Goal: Transaction & Acquisition: Download file/media

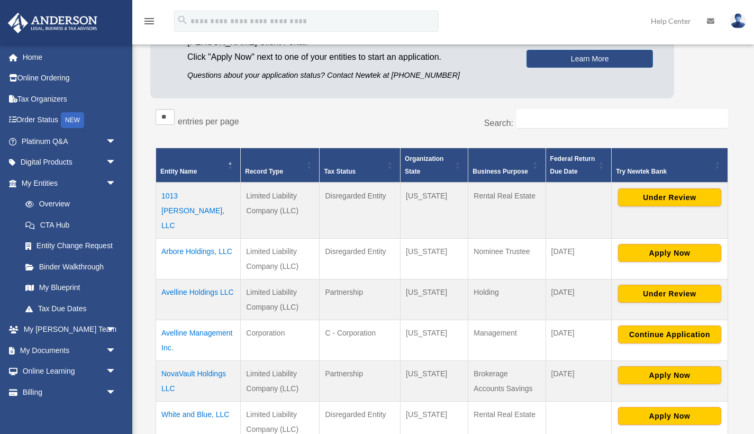
scroll to position [118, 0]
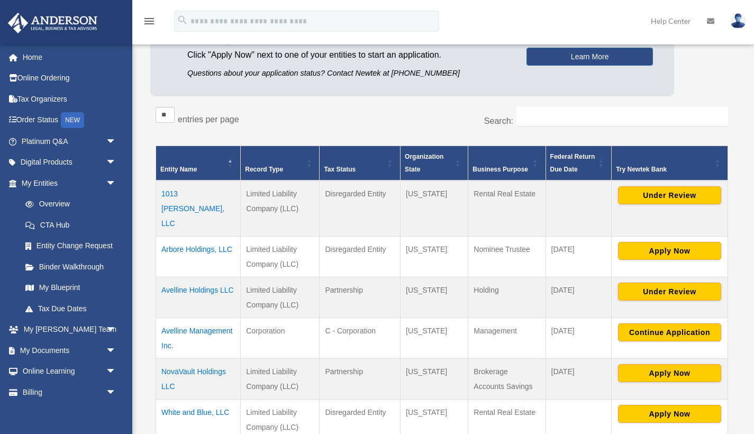
click at [192, 277] on td "Avelline Holdings LLC" at bounding box center [198, 297] width 85 height 41
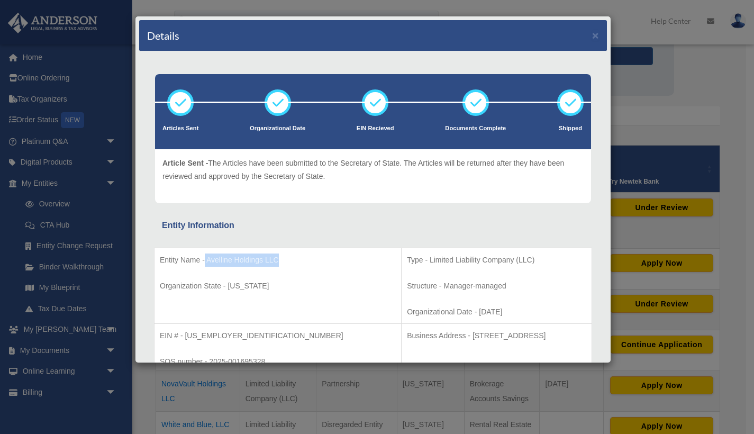
drag, startPoint x: 289, startPoint y: 257, endPoint x: 216, endPoint y: 259, distance: 73.6
click at [205, 259] on p "Entity Name - Avelline Holdings LLC" at bounding box center [278, 259] width 236 height 13
copy p "Avelline Holdings LLC"
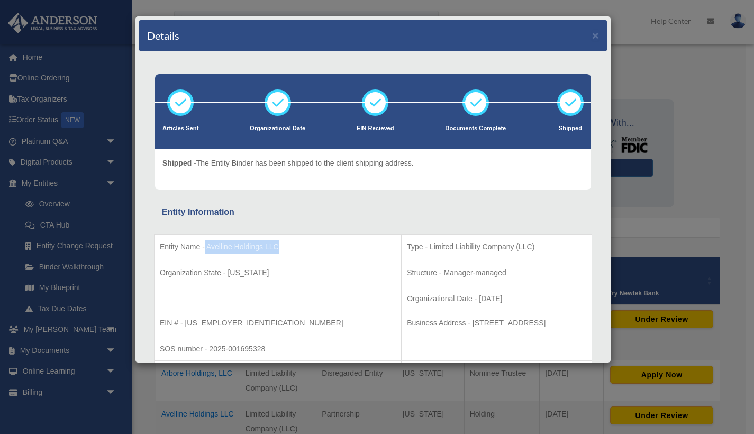
scroll to position [0, 0]
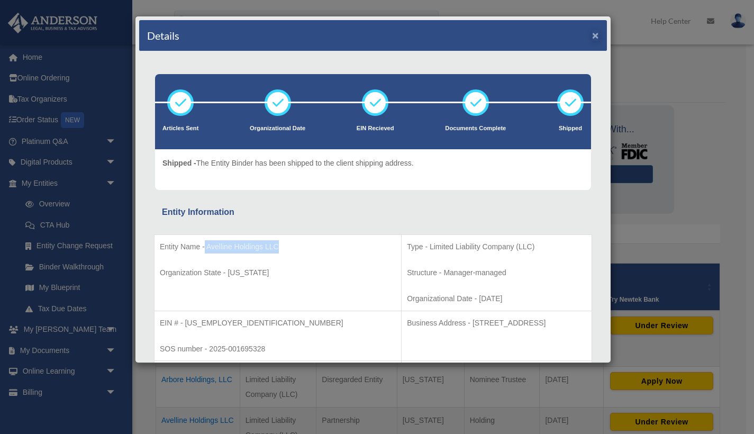
click at [592, 35] on button "×" at bounding box center [595, 35] width 7 height 11
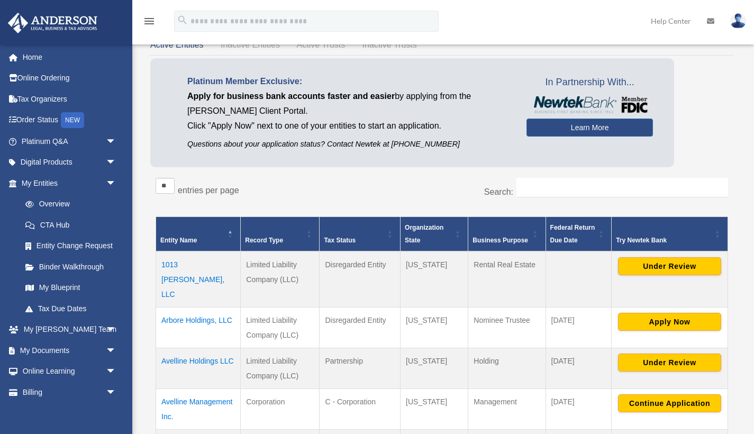
scroll to position [95, 0]
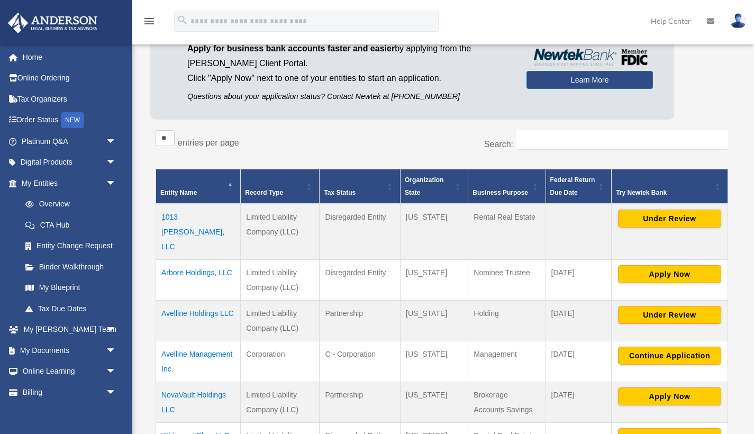
click at [261, 306] on td "Limited Liability Company (LLC)" at bounding box center [280, 320] width 79 height 41
click at [193, 300] on td "Avelline Holdings LLC" at bounding box center [198, 320] width 85 height 41
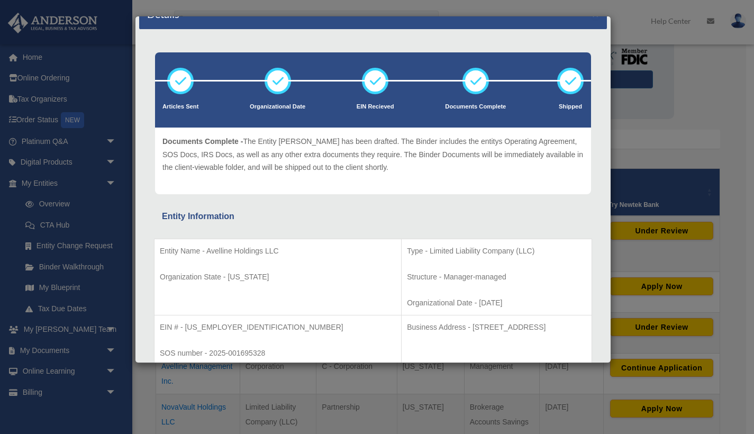
scroll to position [24, 0]
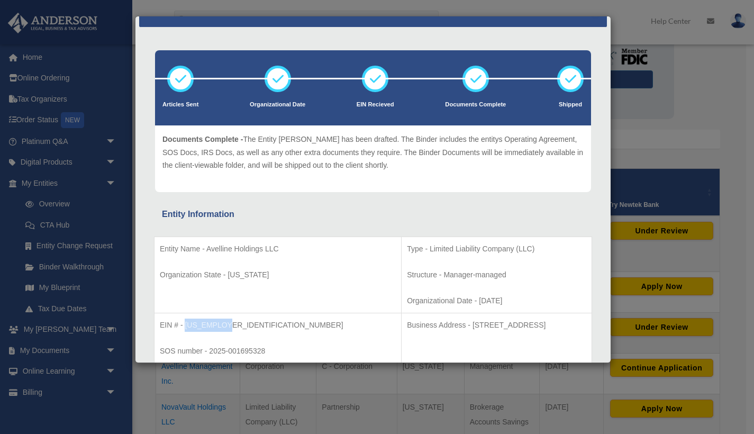
drag, startPoint x: 231, startPoint y: 322, endPoint x: 184, endPoint y: 324, distance: 47.1
click at [184, 324] on p "EIN # - 39-2601934" at bounding box center [278, 324] width 236 height 13
copy p "39-2601934"
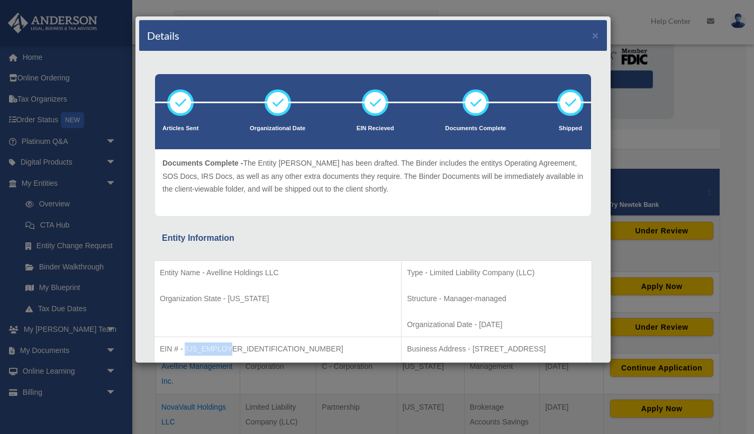
scroll to position [0, 0]
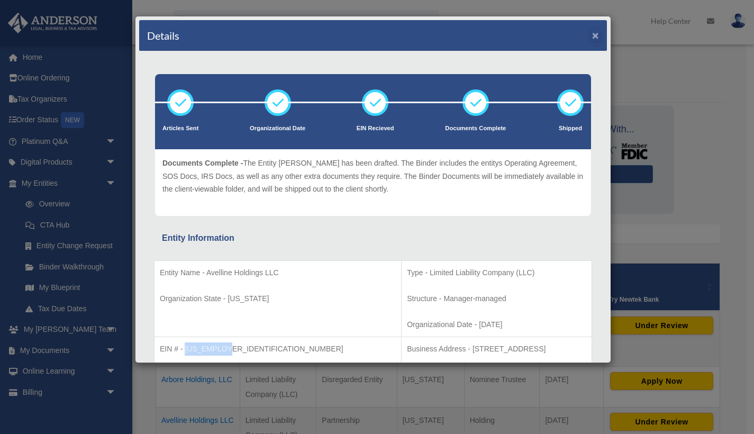
click at [592, 38] on button "×" at bounding box center [595, 35] width 7 height 11
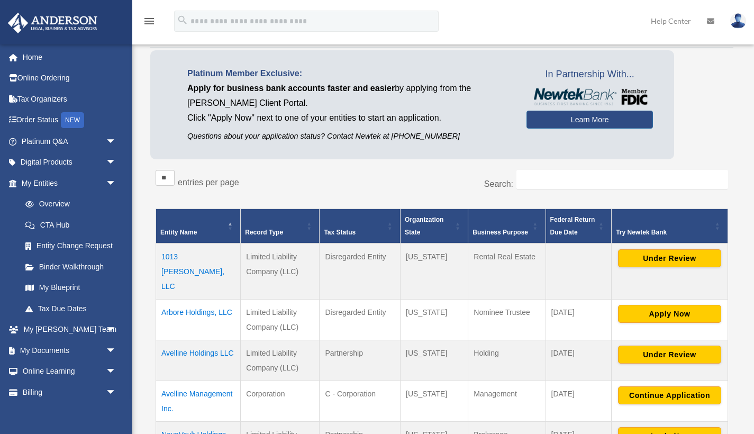
scroll to position [140, 0]
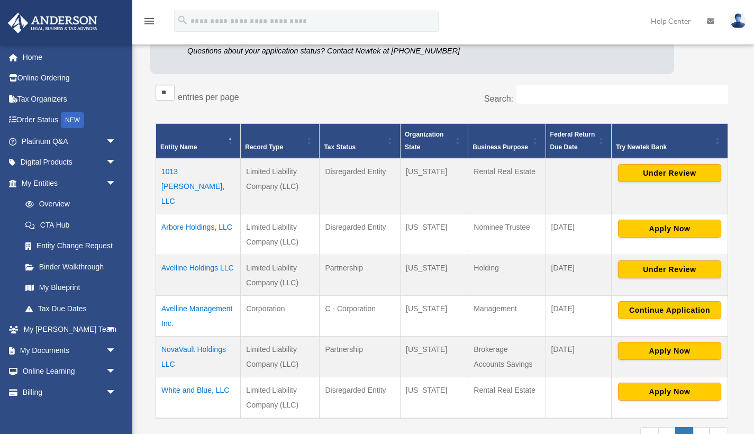
click at [196, 255] on td "Avelline Holdings LLC" at bounding box center [198, 275] width 85 height 41
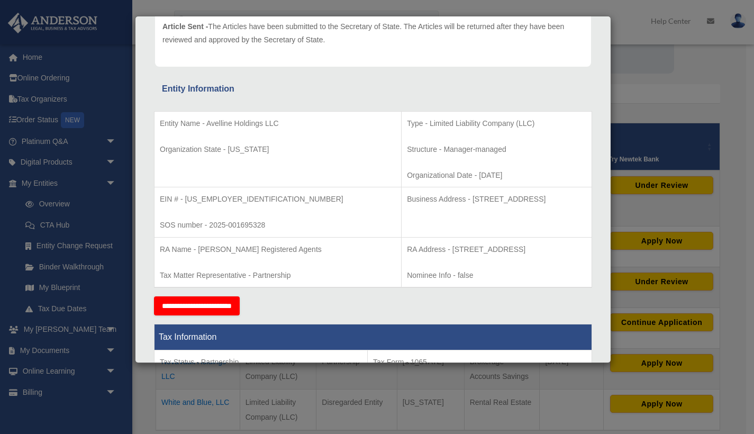
scroll to position [0, 0]
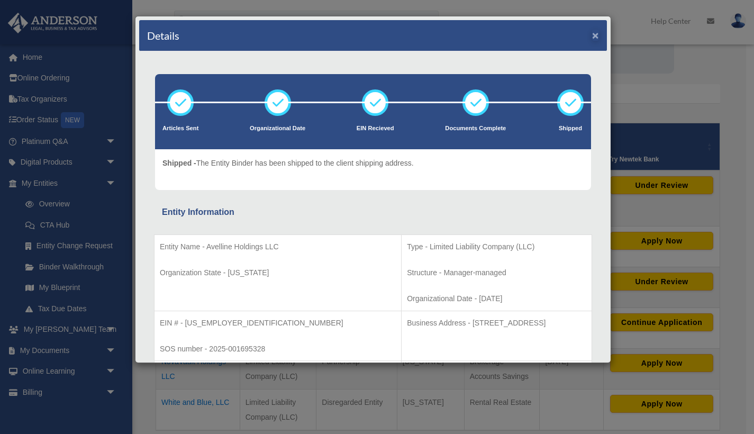
click at [592, 38] on button "×" at bounding box center [595, 35] width 7 height 11
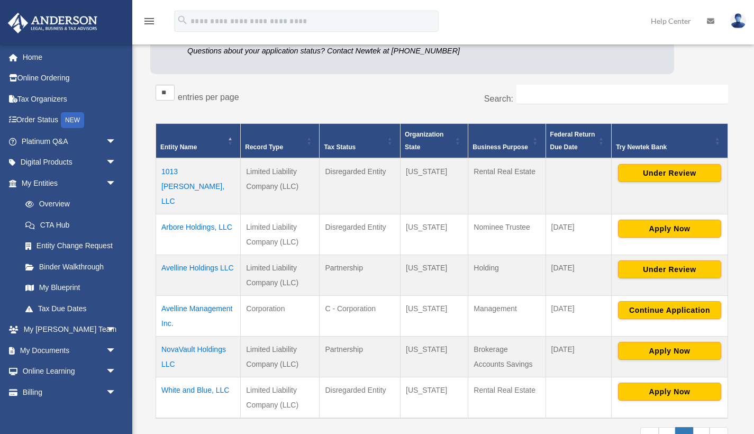
click at [184, 256] on td "Avelline Holdings LLC" at bounding box center [198, 275] width 85 height 41
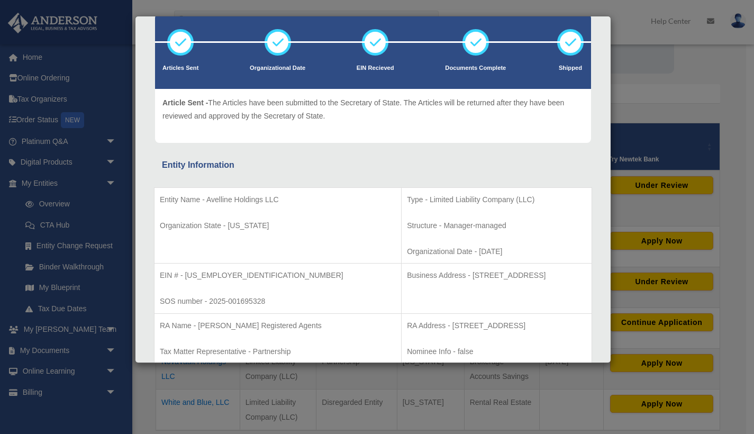
scroll to position [84, 0]
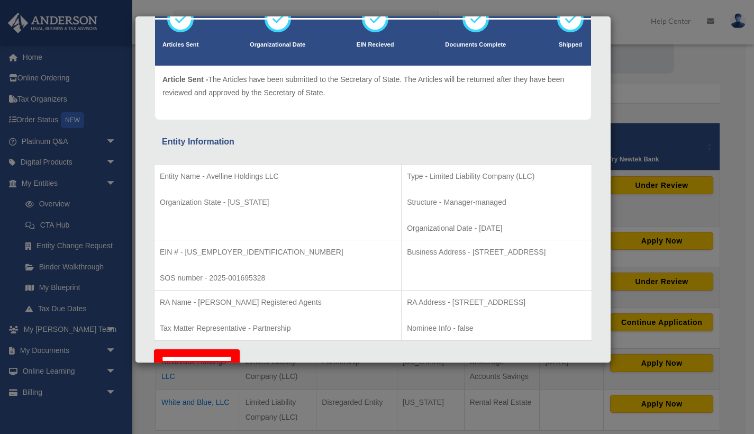
drag, startPoint x: 386, startPoint y: 249, endPoint x: 508, endPoint y: 249, distance: 121.7
click at [538, 249] on p "Business Address - 1718 Capitol Ave., Cheyenne, WY 82001" at bounding box center [496, 251] width 179 height 13
copy p "1718 Capitol Ave., Cheyenne, WY 82001"
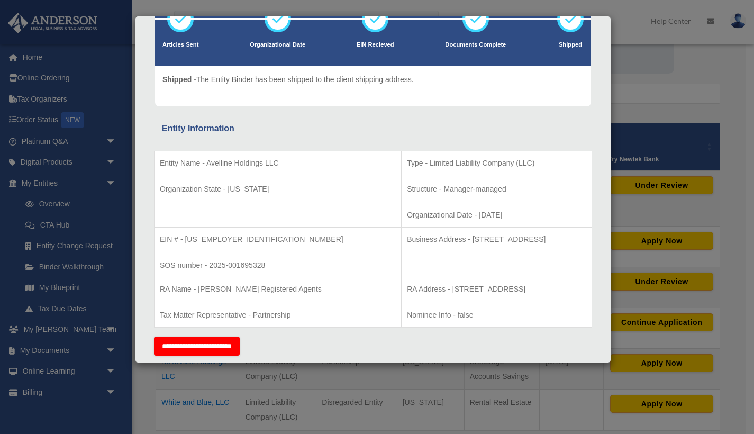
scroll to position [86, 0]
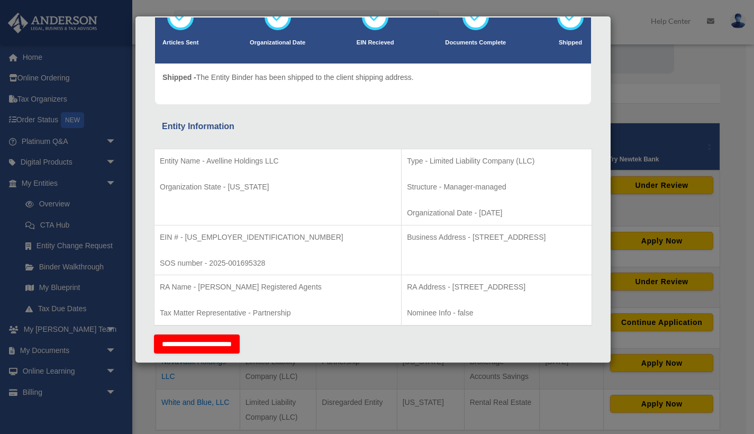
drag, startPoint x: 368, startPoint y: 284, endPoint x: 570, endPoint y: 285, distance: 202.1
click at [570, 285] on p "RA Address - 1716 Capitol Avenue, Suite 100, Cheyenne, WY 82001" at bounding box center [496, 286] width 179 height 13
copy p "1716 Capitol Avenue, Suite 100, Cheyenne, WY 82001"
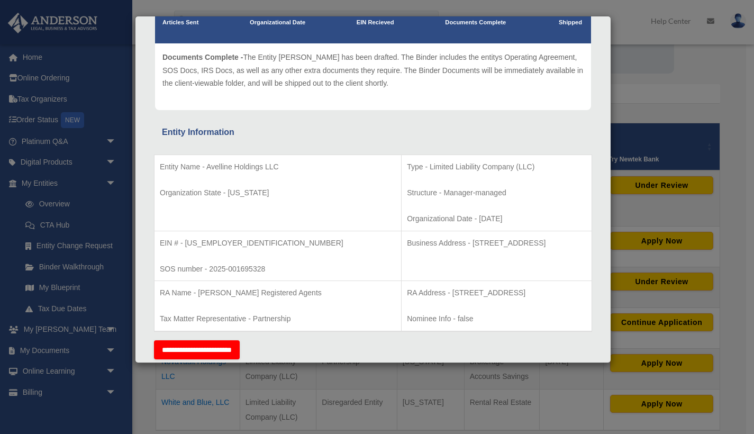
scroll to position [108, 0]
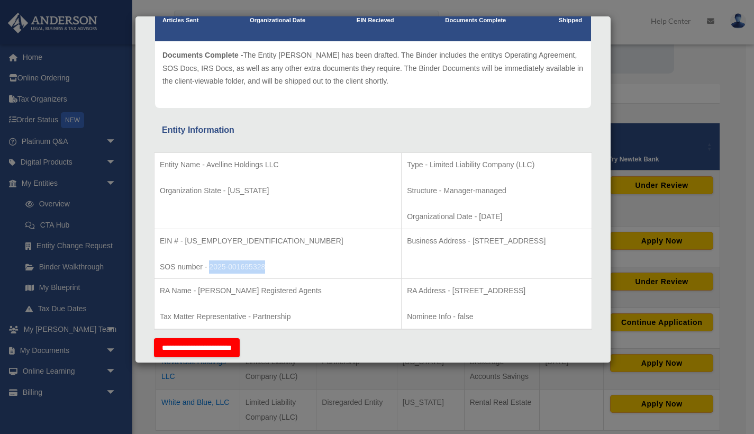
drag, startPoint x: 278, startPoint y: 269, endPoint x: 209, endPoint y: 267, distance: 69.3
click at [209, 267] on p "SOS number - 2025-001695328" at bounding box center [278, 266] width 236 height 13
copy p "2025-001695328"
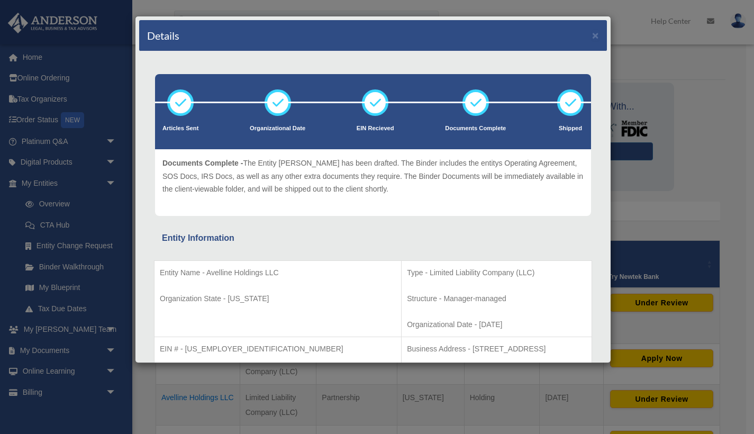
scroll to position [21, 0]
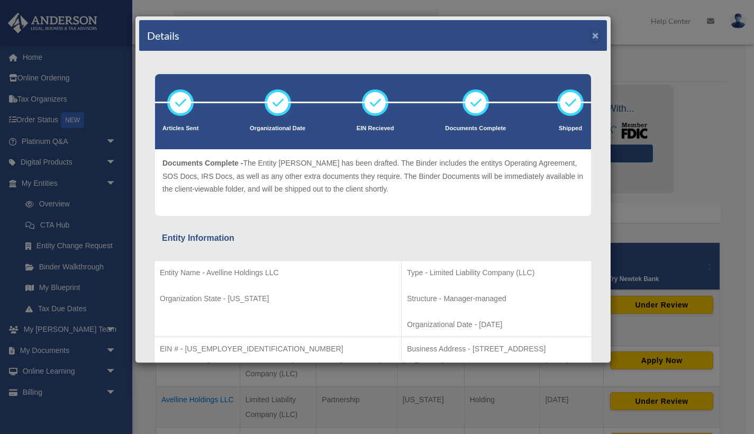
click at [592, 34] on button "×" at bounding box center [595, 35] width 7 height 11
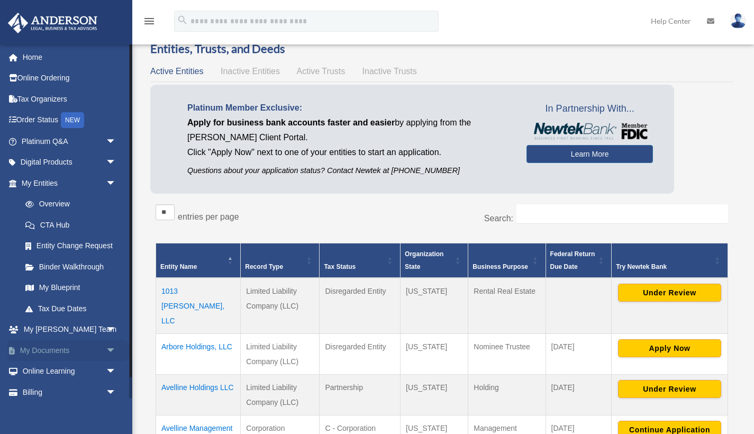
click at [50, 347] on link "My Documents arrow_drop_down" at bounding box center [69, 350] width 125 height 21
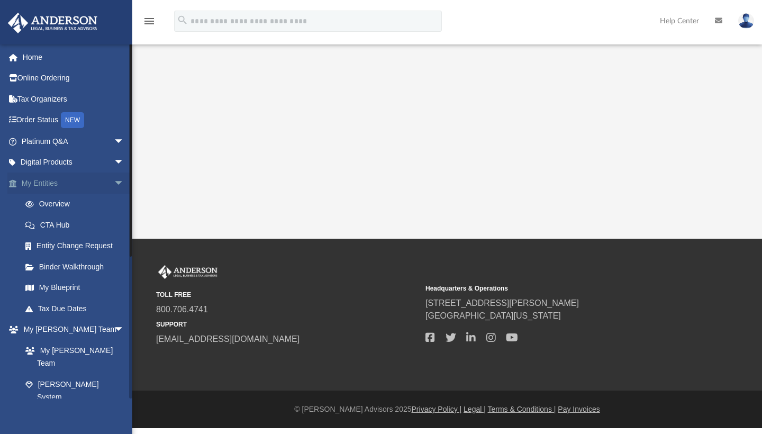
click at [114, 179] on span "arrow_drop_down" at bounding box center [124, 183] width 21 height 22
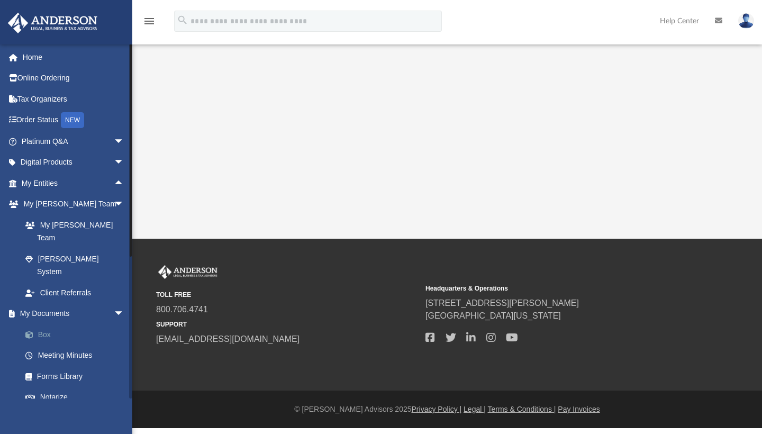
click at [88, 324] on link "Box" at bounding box center [77, 334] width 125 height 21
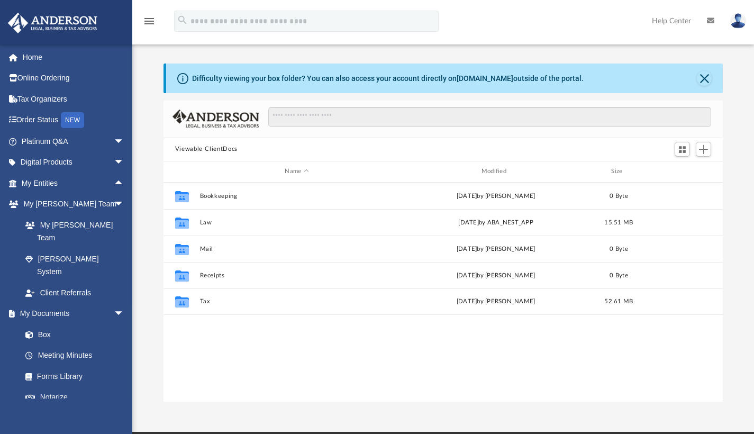
scroll to position [8, 8]
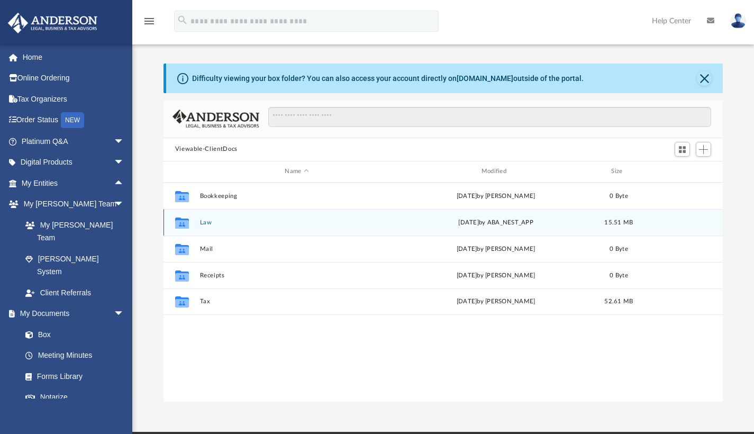
click at [186, 223] on icon "grid" at bounding box center [182, 224] width 14 height 8
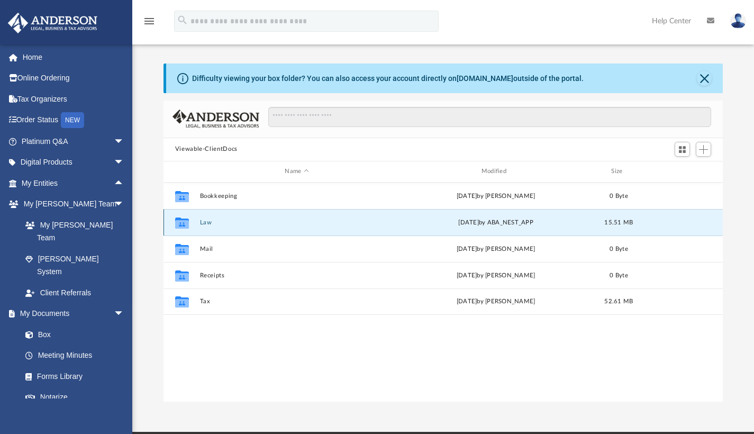
click at [186, 223] on icon "grid" at bounding box center [182, 224] width 14 height 8
click at [205, 222] on button "Law" at bounding box center [296, 221] width 194 height 7
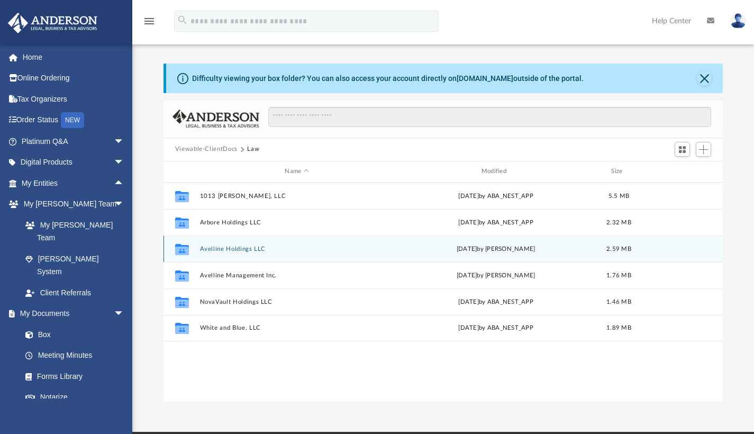
click at [245, 251] on button "Avelline Holdings LLC" at bounding box center [296, 248] width 194 height 7
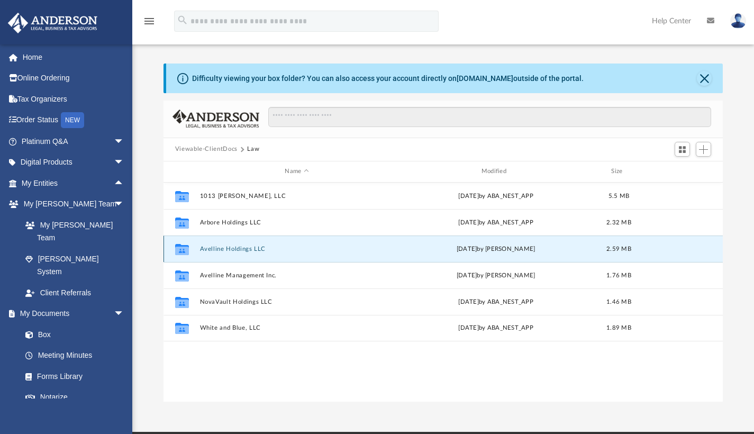
click at [245, 251] on button "Avelline Holdings LLC" at bounding box center [296, 248] width 194 height 7
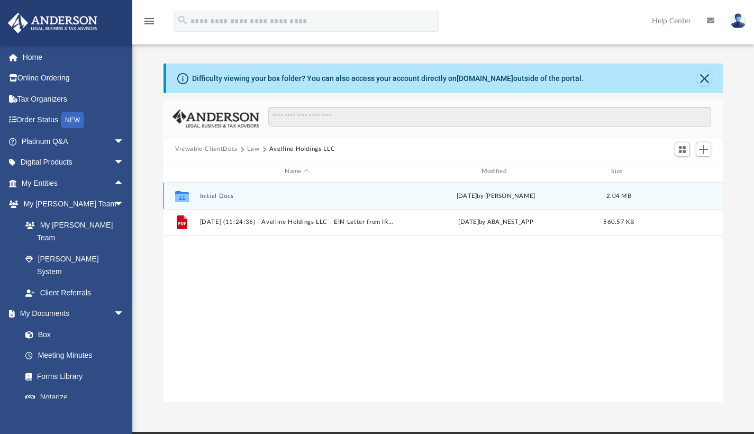
scroll to position [17, 0]
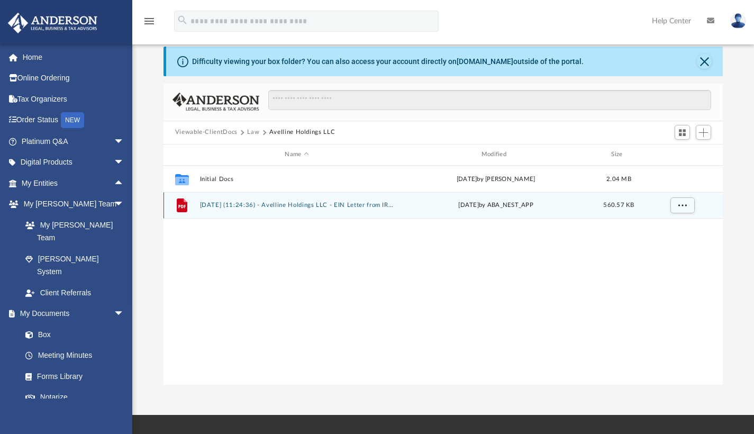
click at [249, 203] on button "[DATE] (11:24:36) - Avelline Holdings LLC - EIN Letter from IRS.pdf" at bounding box center [296, 205] width 194 height 7
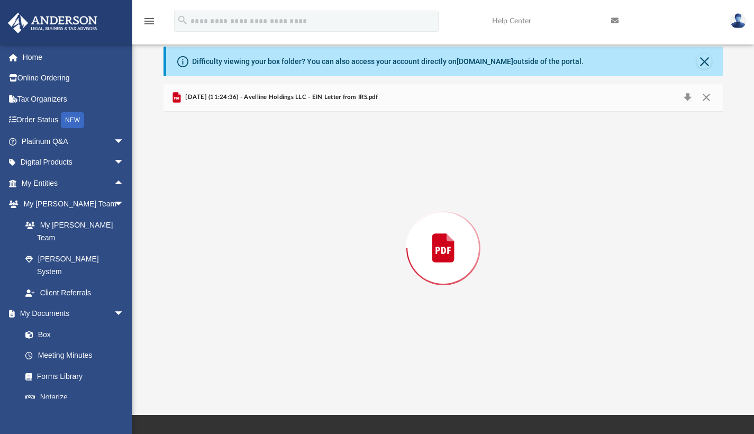
click at [249, 203] on div "Preview" at bounding box center [443, 248] width 560 height 273
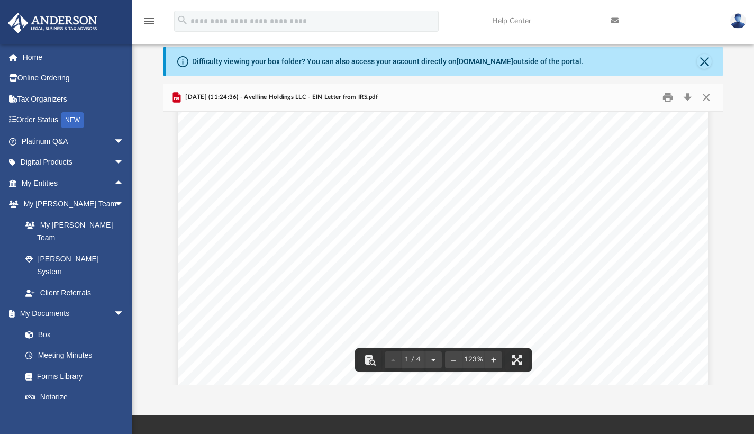
scroll to position [136, 0]
click at [693, 94] on button "Download" at bounding box center [687, 97] width 19 height 16
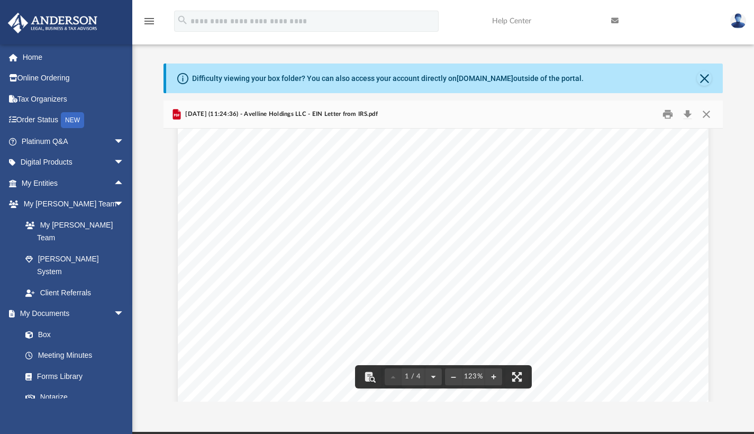
scroll to position [0, 0]
click at [705, 114] on button "Close" at bounding box center [706, 114] width 19 height 16
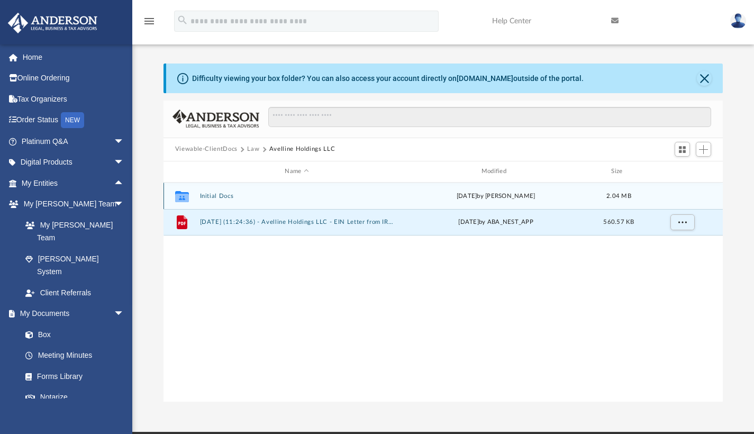
click at [197, 202] on div "Collaborated Folder Initial Docs [DATE] by [PERSON_NAME] 2.04 MB" at bounding box center [443, 196] width 560 height 26
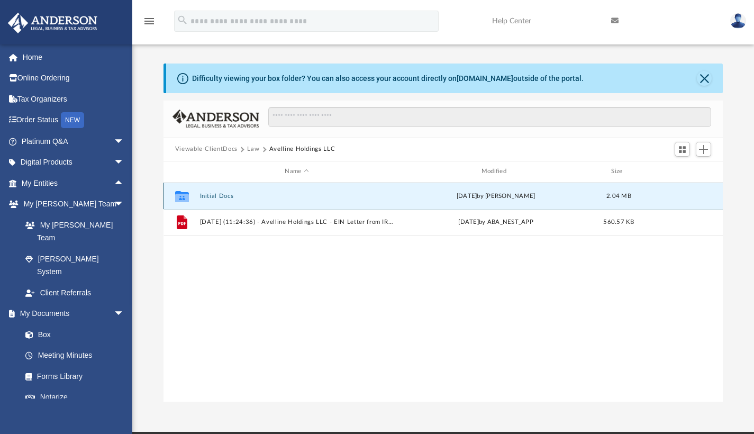
click at [198, 200] on div "Collaborated Folder Initial Docs [DATE] by [PERSON_NAME] 2.04 MB" at bounding box center [443, 196] width 560 height 26
click at [182, 195] on icon "grid" at bounding box center [182, 197] width 14 height 8
click at [243, 194] on button "Initial Docs" at bounding box center [296, 195] width 194 height 7
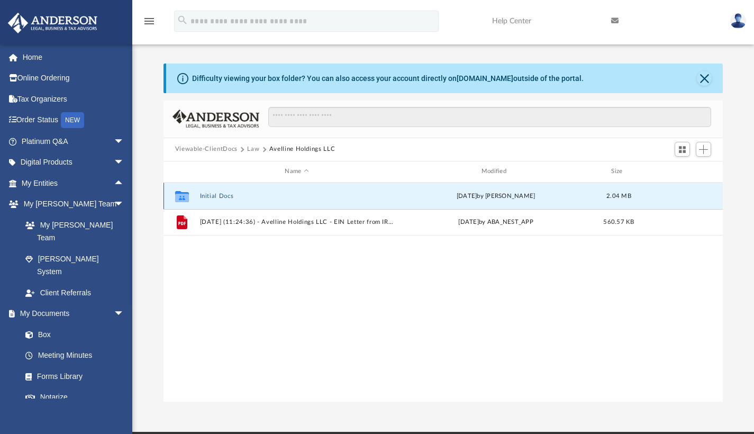
click at [243, 195] on button "Initial Docs" at bounding box center [296, 195] width 194 height 7
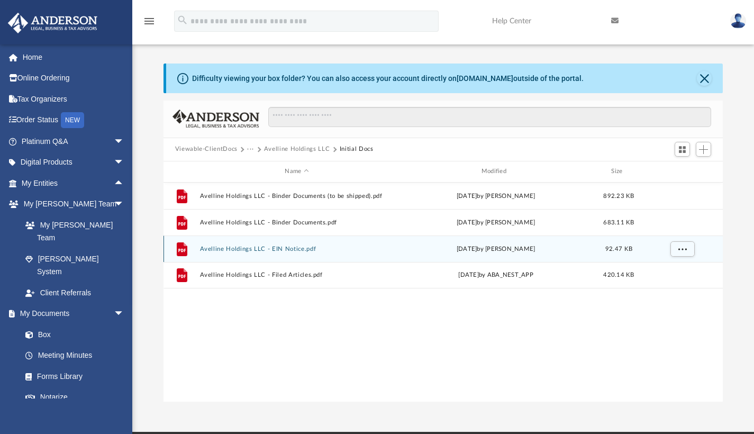
click at [305, 250] on button "Avelline Holdings LLC - EIN Notice.pdf" at bounding box center [296, 248] width 194 height 7
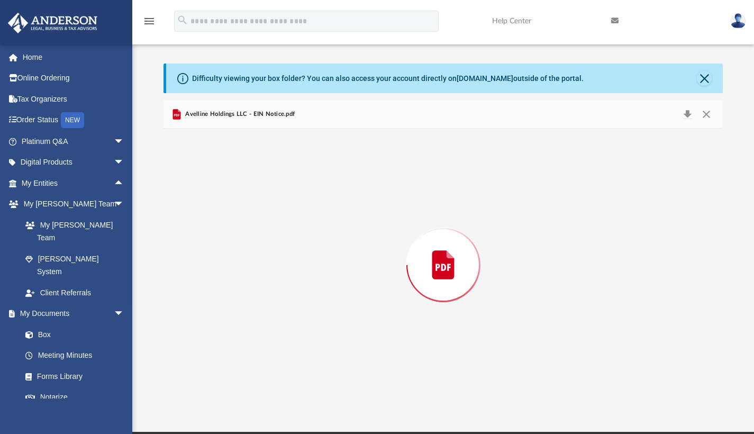
click at [305, 250] on div "Preview" at bounding box center [443, 265] width 560 height 273
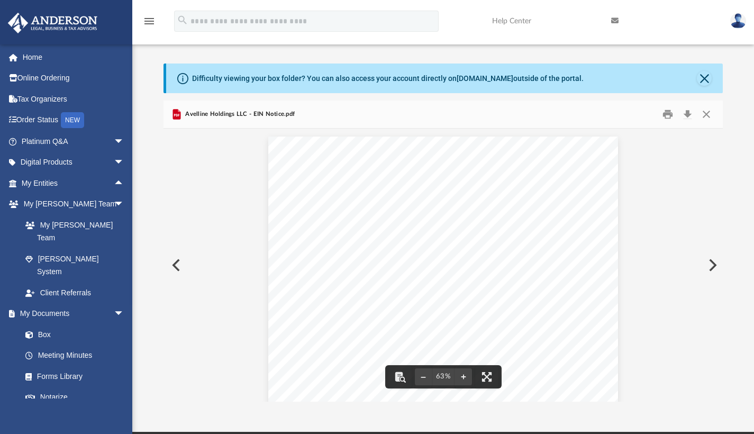
click at [177, 261] on button "Preview" at bounding box center [174, 265] width 23 height 30
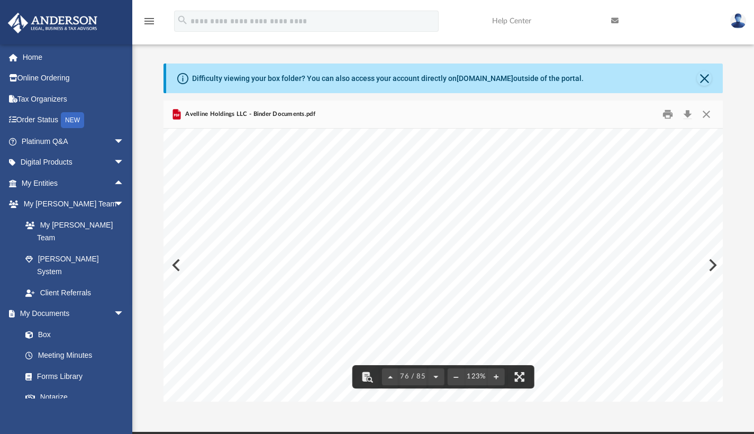
scroll to position [52717, 0]
click at [455, 378] on button "File preview" at bounding box center [456, 376] width 17 height 23
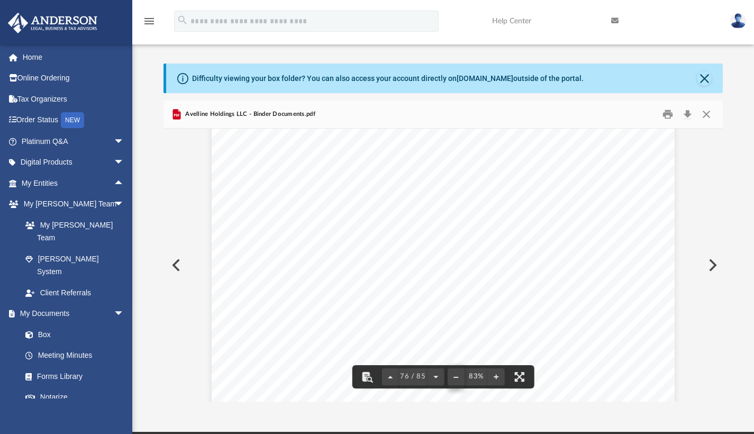
click at [455, 378] on button "File preview" at bounding box center [456, 376] width 17 height 23
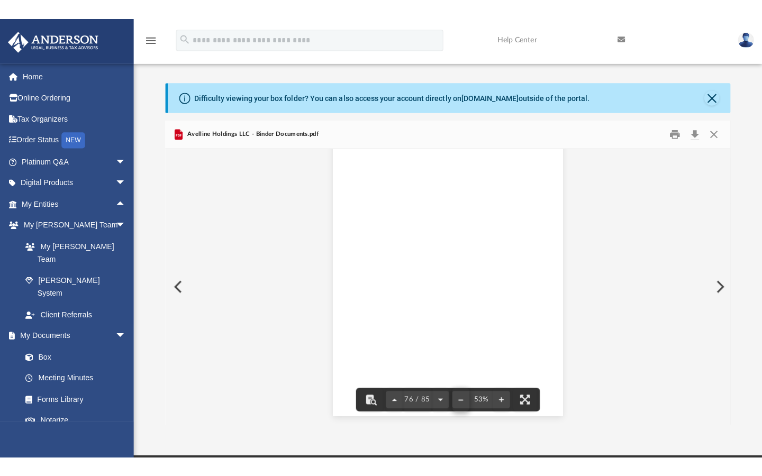
scroll to position [23364, 0]
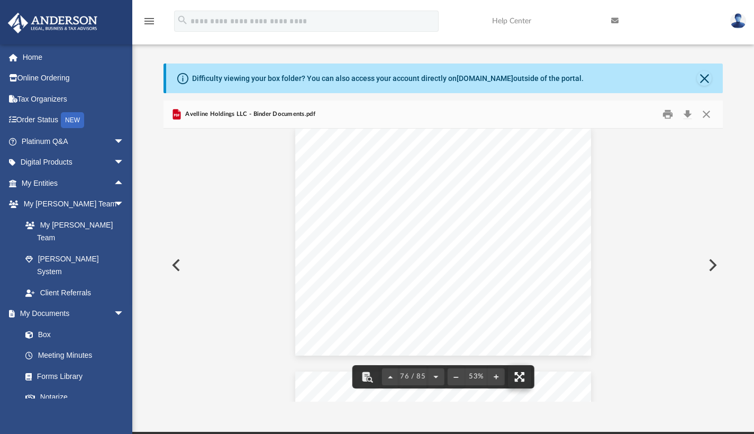
click at [525, 376] on button "File preview" at bounding box center [519, 376] width 23 height 23
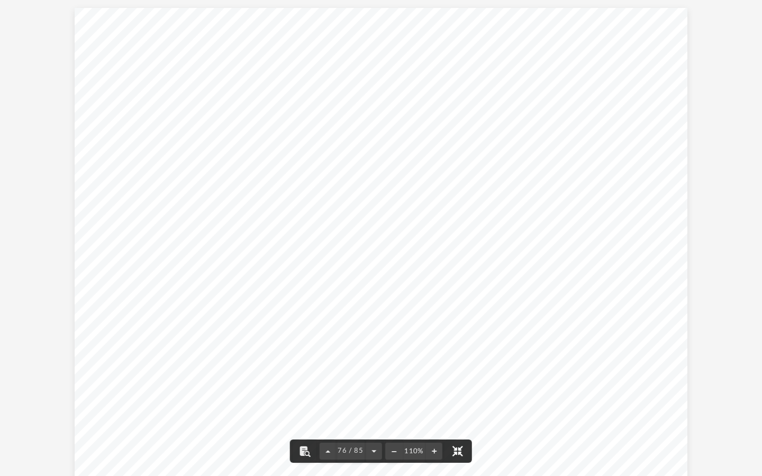
scroll to position [233, 559]
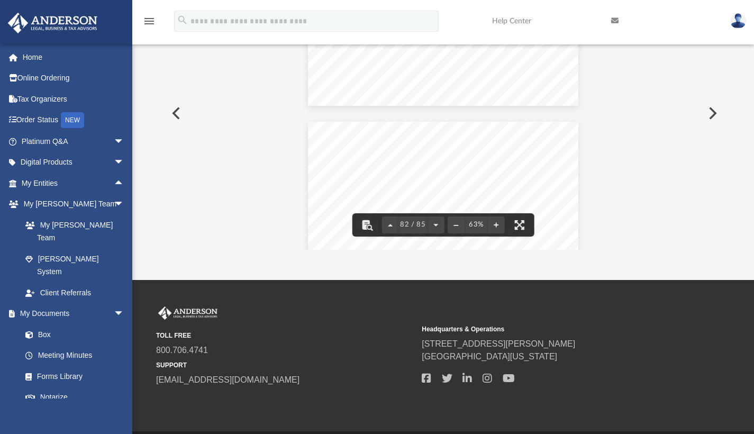
scroll to position [29518, 0]
click at [68, 324] on link "Box" at bounding box center [77, 334] width 125 height 21
click at [35, 331] on span at bounding box center [34, 334] width 7 height 7
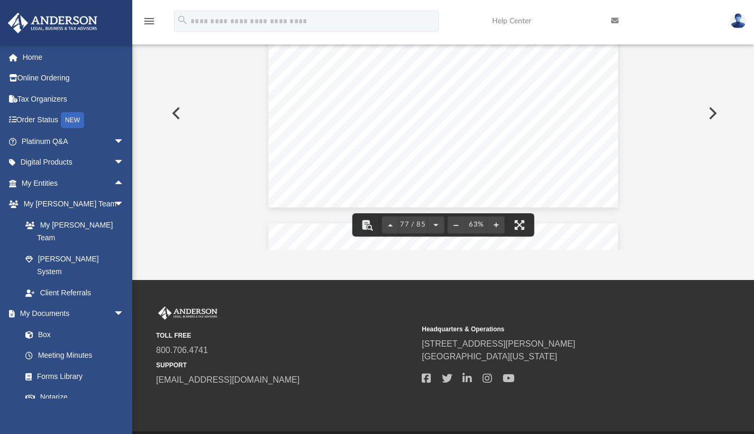
scroll to position [27676, 0]
click at [517, 230] on button "File preview" at bounding box center [519, 224] width 23 height 23
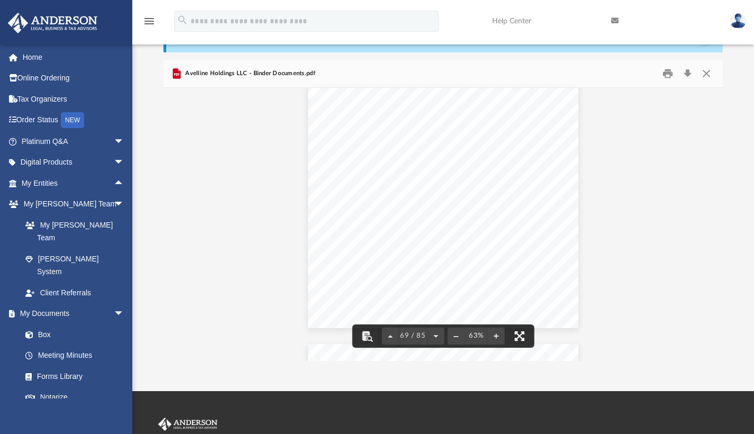
scroll to position [39, 0]
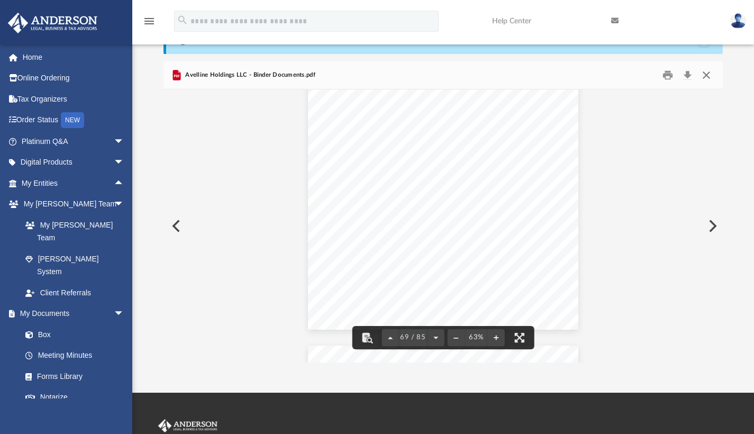
click at [706, 78] on button "Close" at bounding box center [706, 75] width 19 height 16
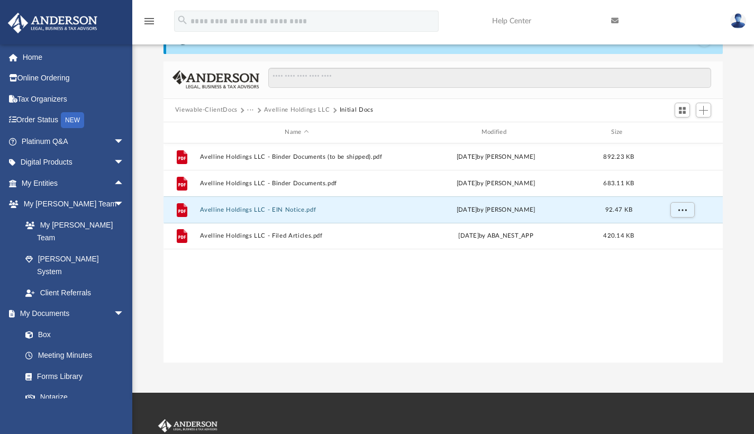
click at [221, 108] on button "Viewable-ClientDocs" at bounding box center [206, 110] width 62 height 10
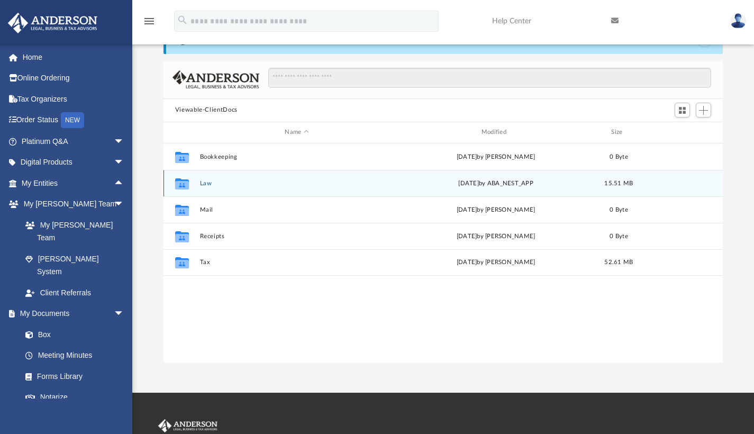
click at [212, 181] on button "Law" at bounding box center [296, 182] width 194 height 7
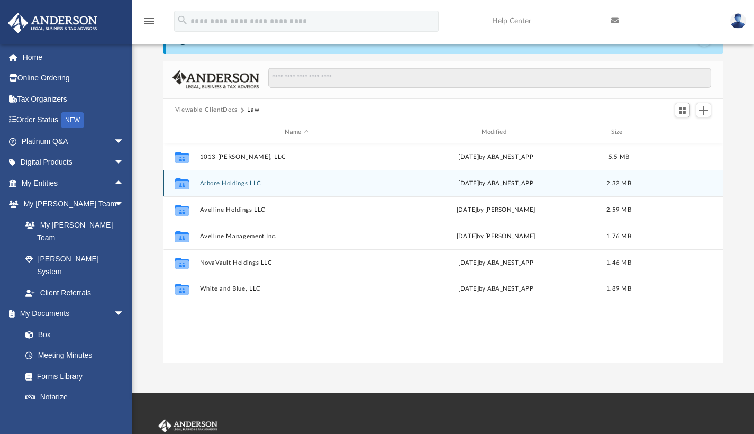
click at [240, 180] on button "Arbore Holdings LLC" at bounding box center [296, 182] width 194 height 7
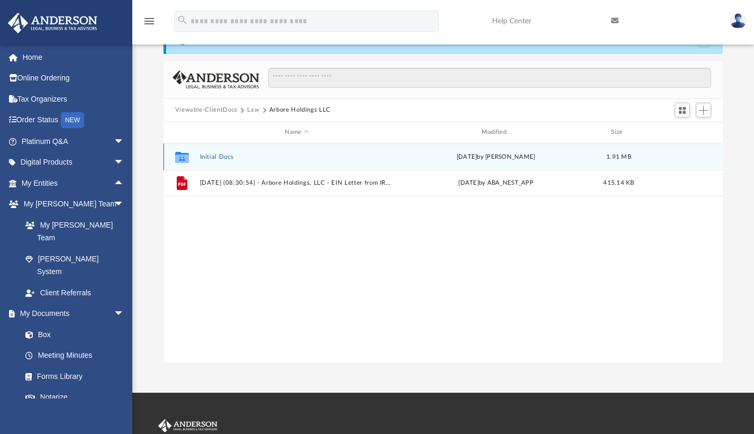
click at [225, 158] on button "Initial Docs" at bounding box center [296, 156] width 194 height 7
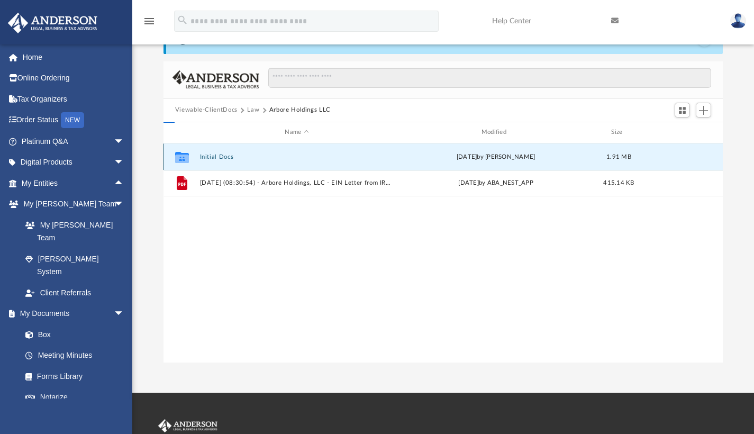
click at [225, 158] on button "Initial Docs" at bounding box center [296, 156] width 194 height 7
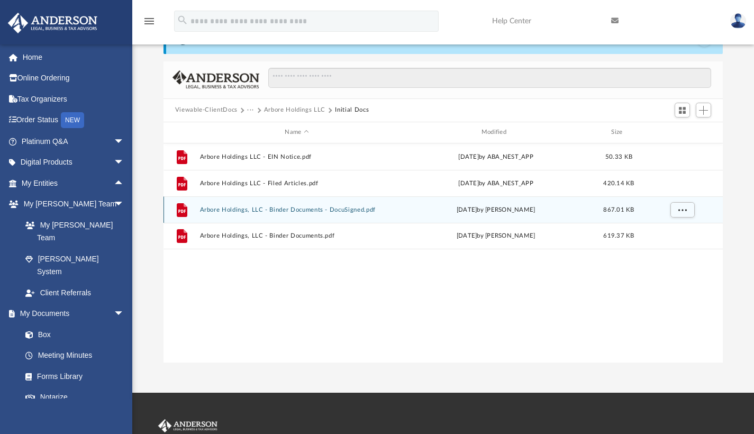
click at [331, 209] on button "Arbore Holdings, LLC - Binder Documents - DocuSigned.pdf" at bounding box center [296, 209] width 194 height 7
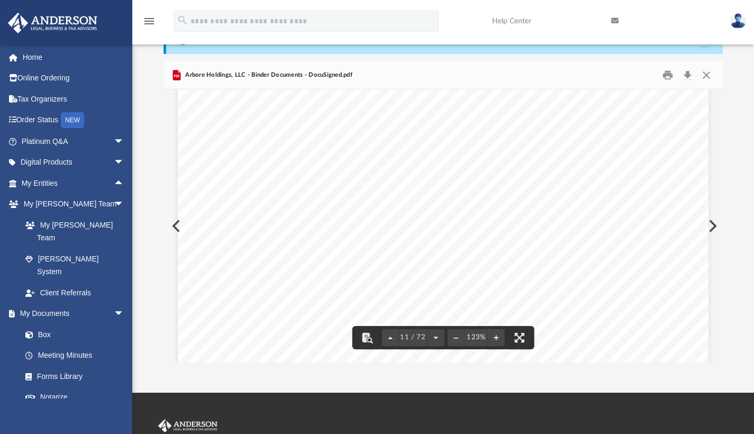
scroll to position [7081, 0]
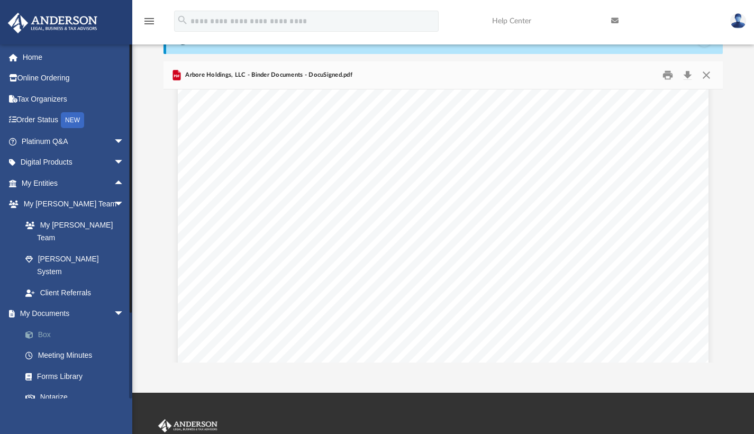
click at [54, 324] on link "Box" at bounding box center [77, 334] width 125 height 21
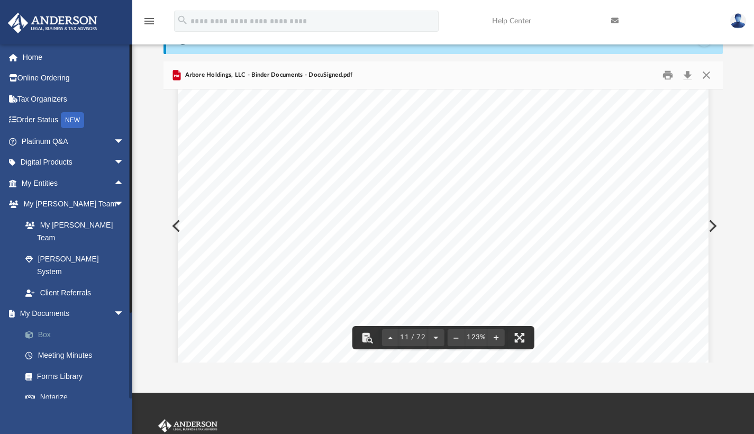
click at [50, 324] on link "Box" at bounding box center [77, 334] width 125 height 21
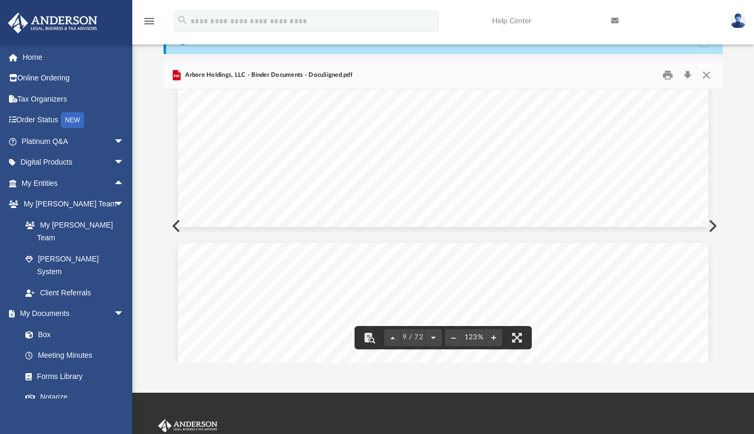
scroll to position [5944, 0]
click at [706, 77] on button "Close" at bounding box center [706, 75] width 19 height 16
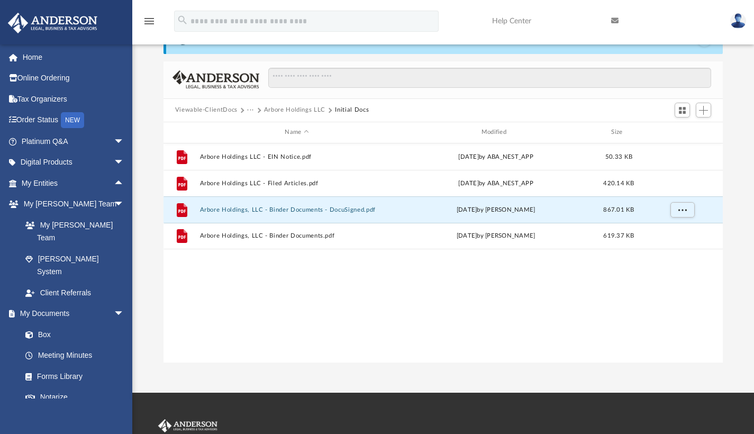
click at [235, 109] on button "Viewable-ClientDocs" at bounding box center [206, 110] width 62 height 10
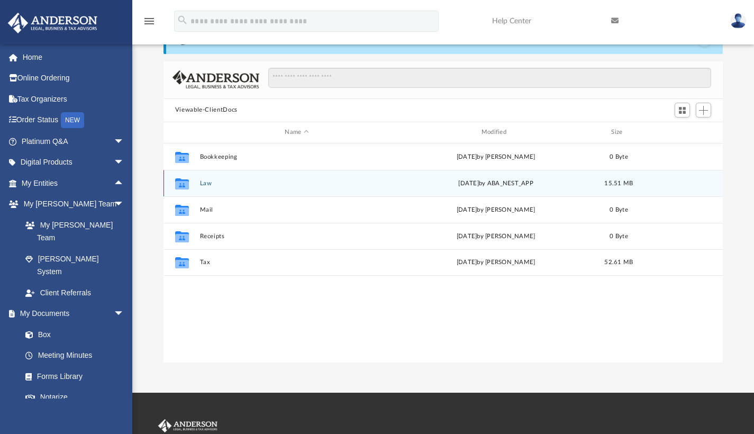
click at [204, 185] on button "Law" at bounding box center [296, 182] width 194 height 7
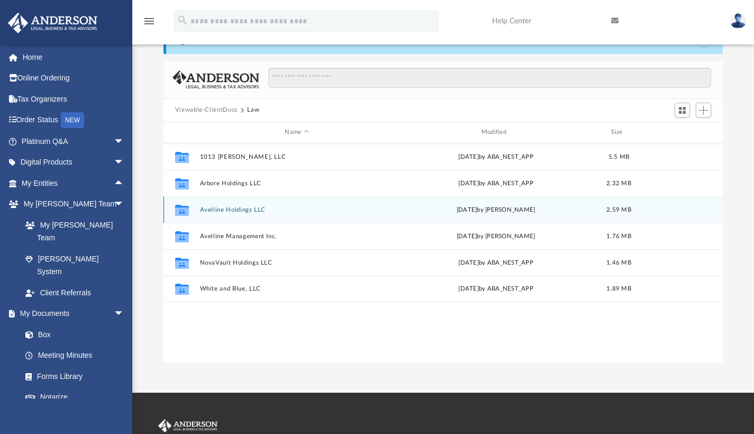
click at [215, 211] on button "Avelline Holdings LLC" at bounding box center [296, 209] width 194 height 7
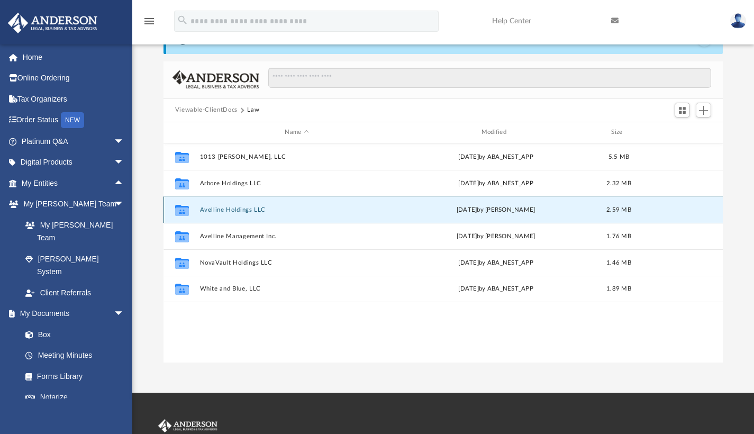
click at [215, 211] on button "Avelline Holdings LLC" at bounding box center [296, 209] width 194 height 7
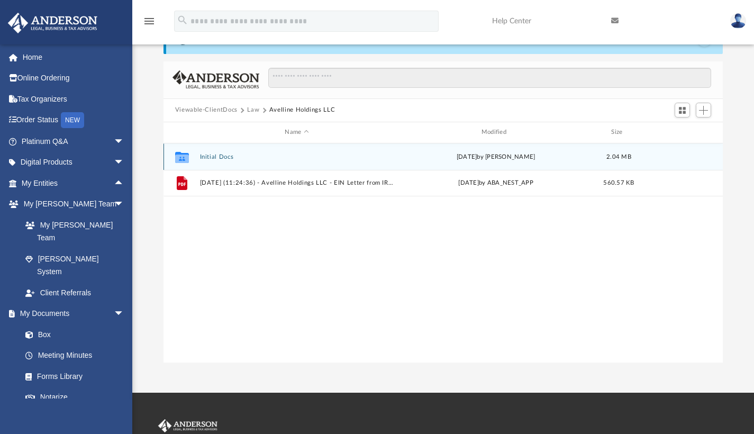
click at [211, 159] on button "Initial Docs" at bounding box center [296, 156] width 194 height 7
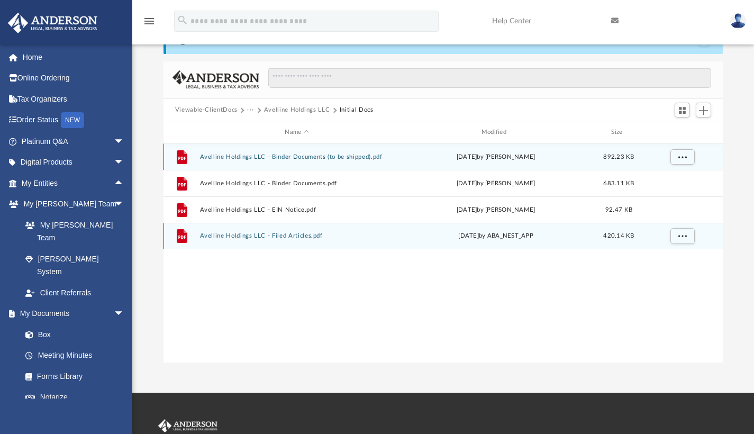
scroll to position [24, 0]
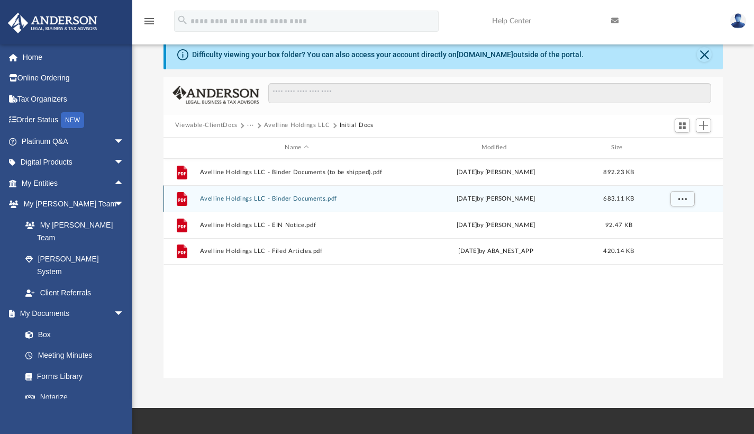
click at [288, 202] on div "File Avelline Holdings LLC - Binder Documents.pdf [DATE] by [PERSON_NAME] 683.1…" at bounding box center [443, 198] width 560 height 26
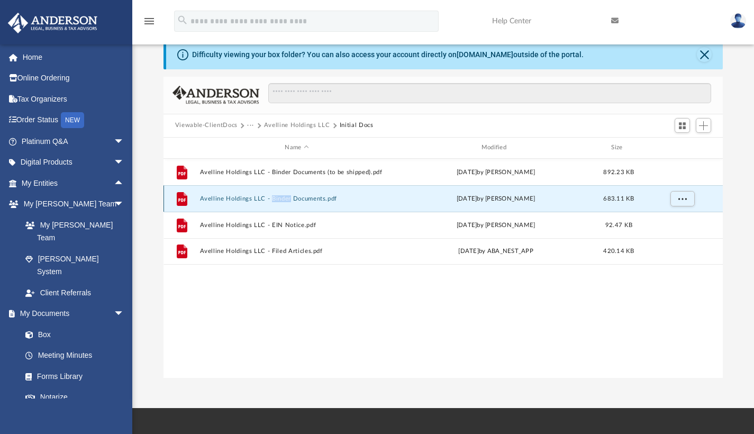
click at [288, 202] on div "File Avelline Holdings LLC - Binder Documents.pdf [DATE] by [PERSON_NAME] 683.1…" at bounding box center [443, 198] width 560 height 26
click at [332, 196] on button "Avelline Holdings LLC - Binder Documents.pdf" at bounding box center [296, 198] width 194 height 7
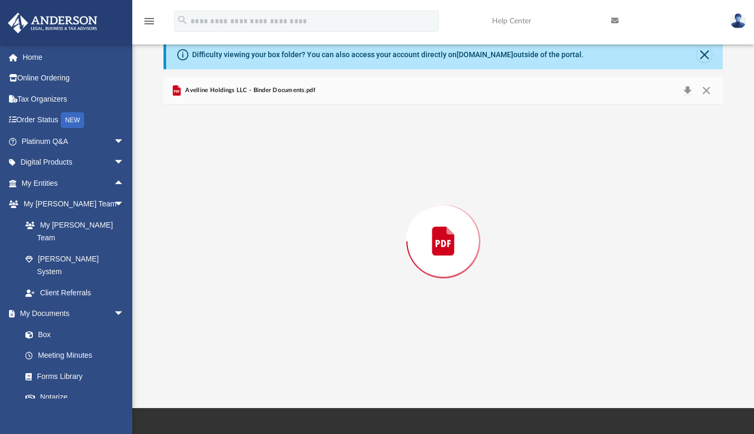
click at [332, 196] on div "Preview" at bounding box center [443, 241] width 560 height 273
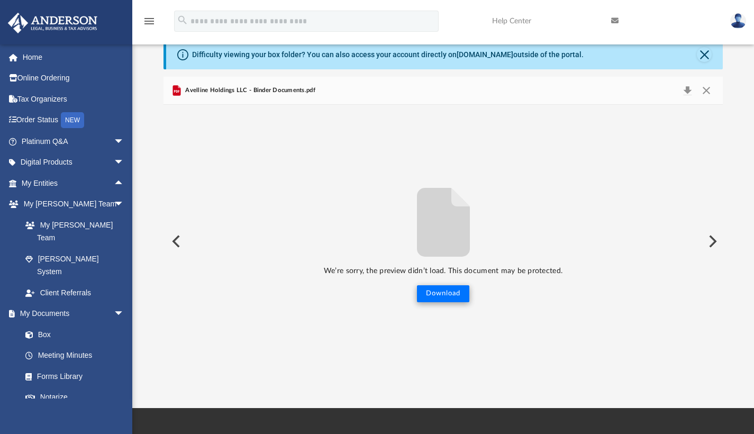
click at [438, 295] on button "Download" at bounding box center [443, 293] width 52 height 17
